Goal: Share content

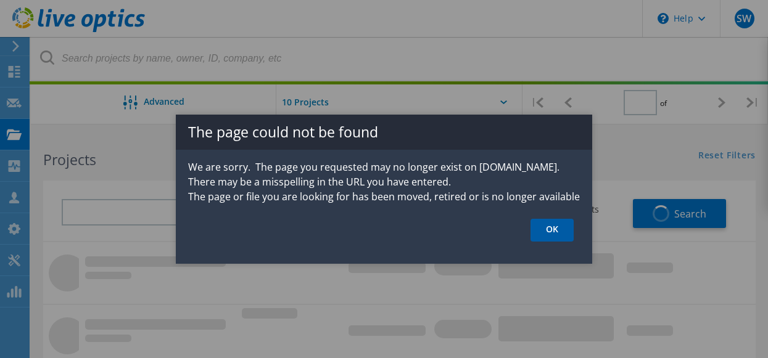
type input "1"
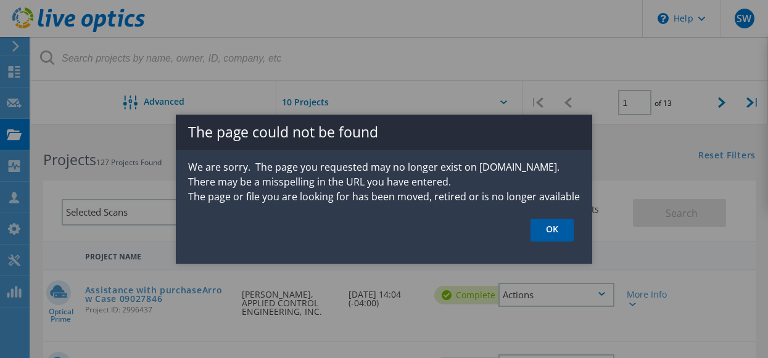
click at [548, 224] on link "OK" at bounding box center [551, 230] width 43 height 23
click at [549, 221] on link "OK" at bounding box center [551, 230] width 43 height 23
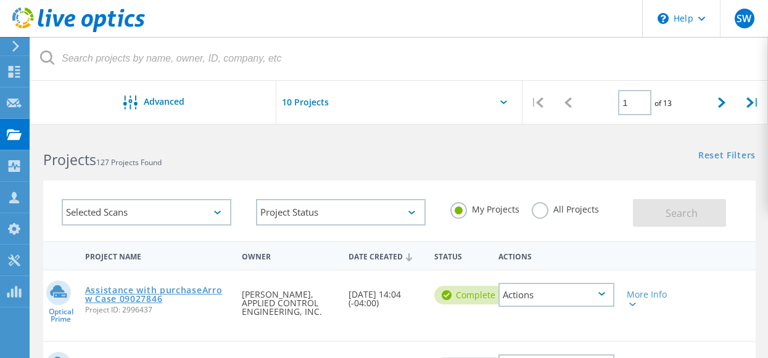
click at [186, 292] on link "Assistance with purchaseArrow Case 09027846" at bounding box center [157, 294] width 144 height 17
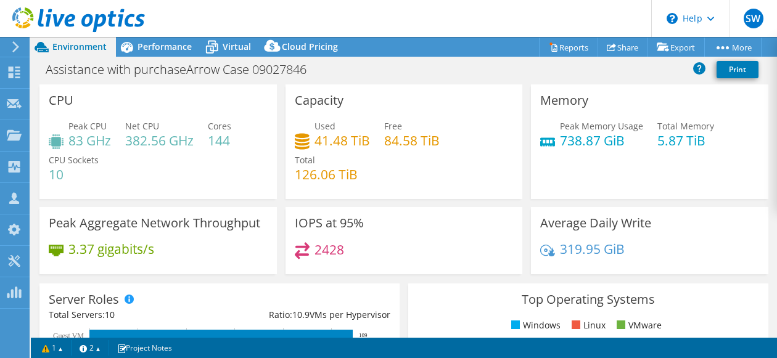
select select "USD"
click at [630, 47] on link "Share" at bounding box center [622, 47] width 51 height 19
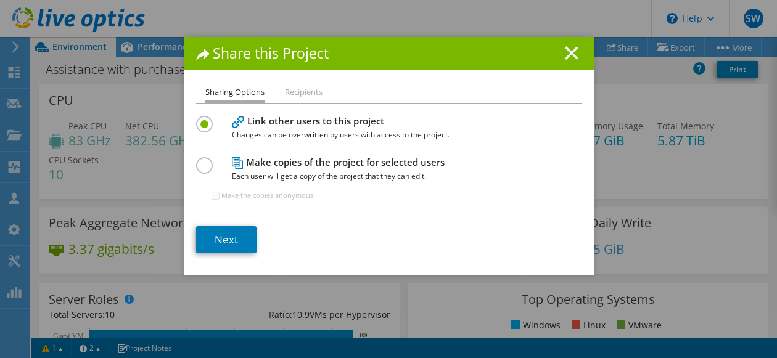
click at [573, 56] on icon at bounding box center [572, 53] width 14 height 14
